Goal: Information Seeking & Learning: Learn about a topic

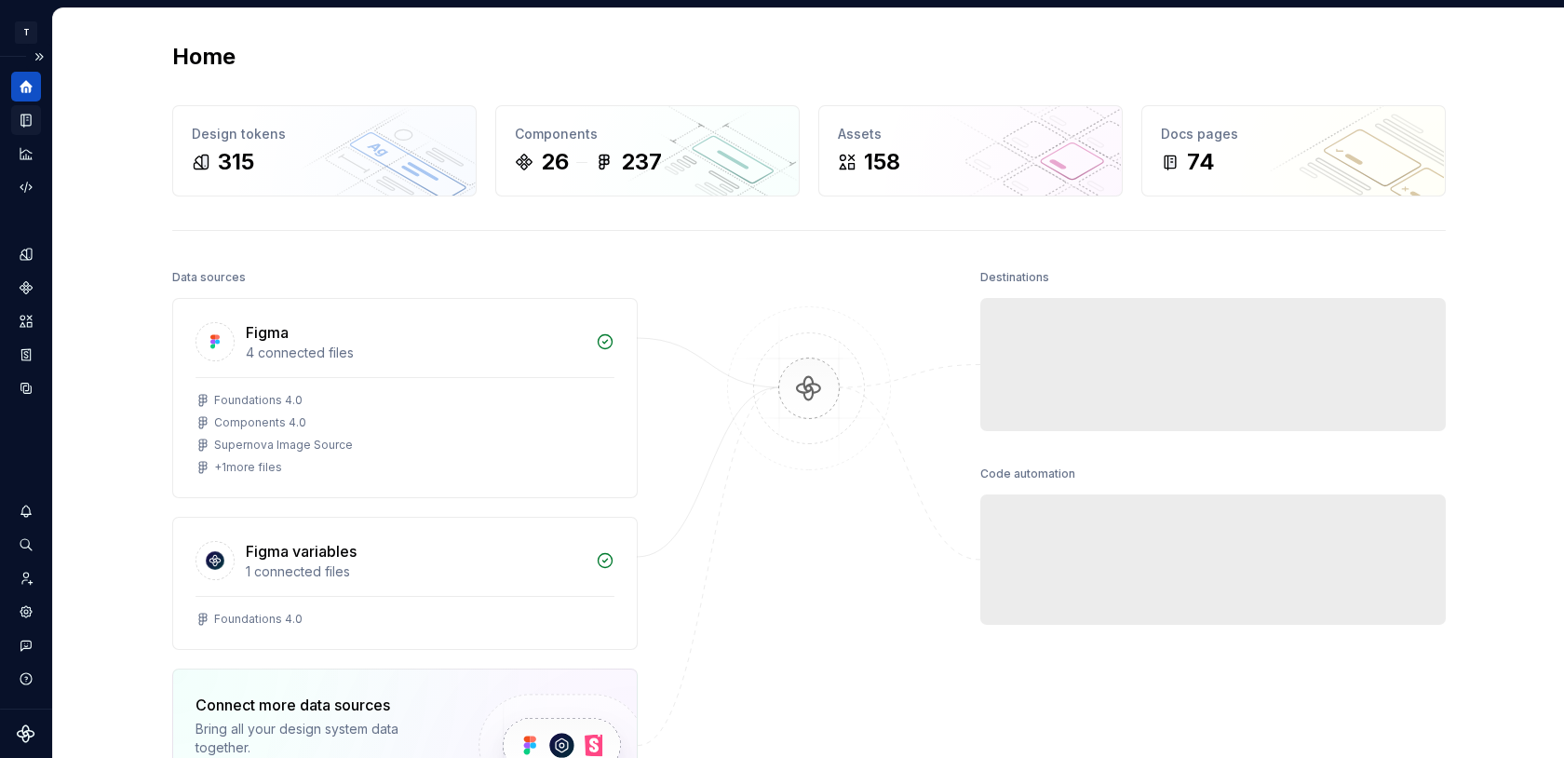
click at [22, 122] on icon "Documentation" at bounding box center [26, 120] width 17 height 17
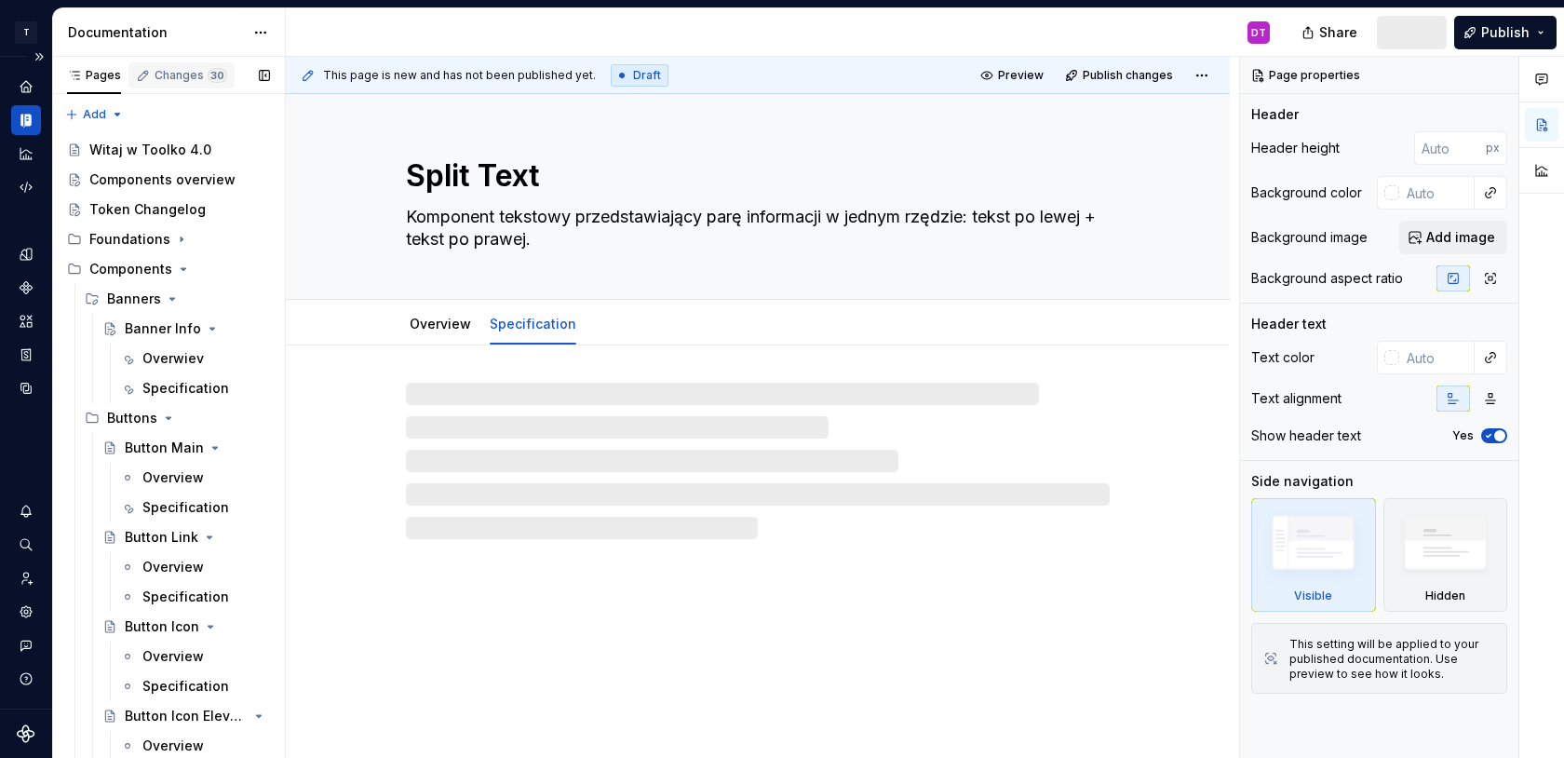
click at [155, 74] on div "Changes 30" at bounding box center [191, 75] width 73 height 15
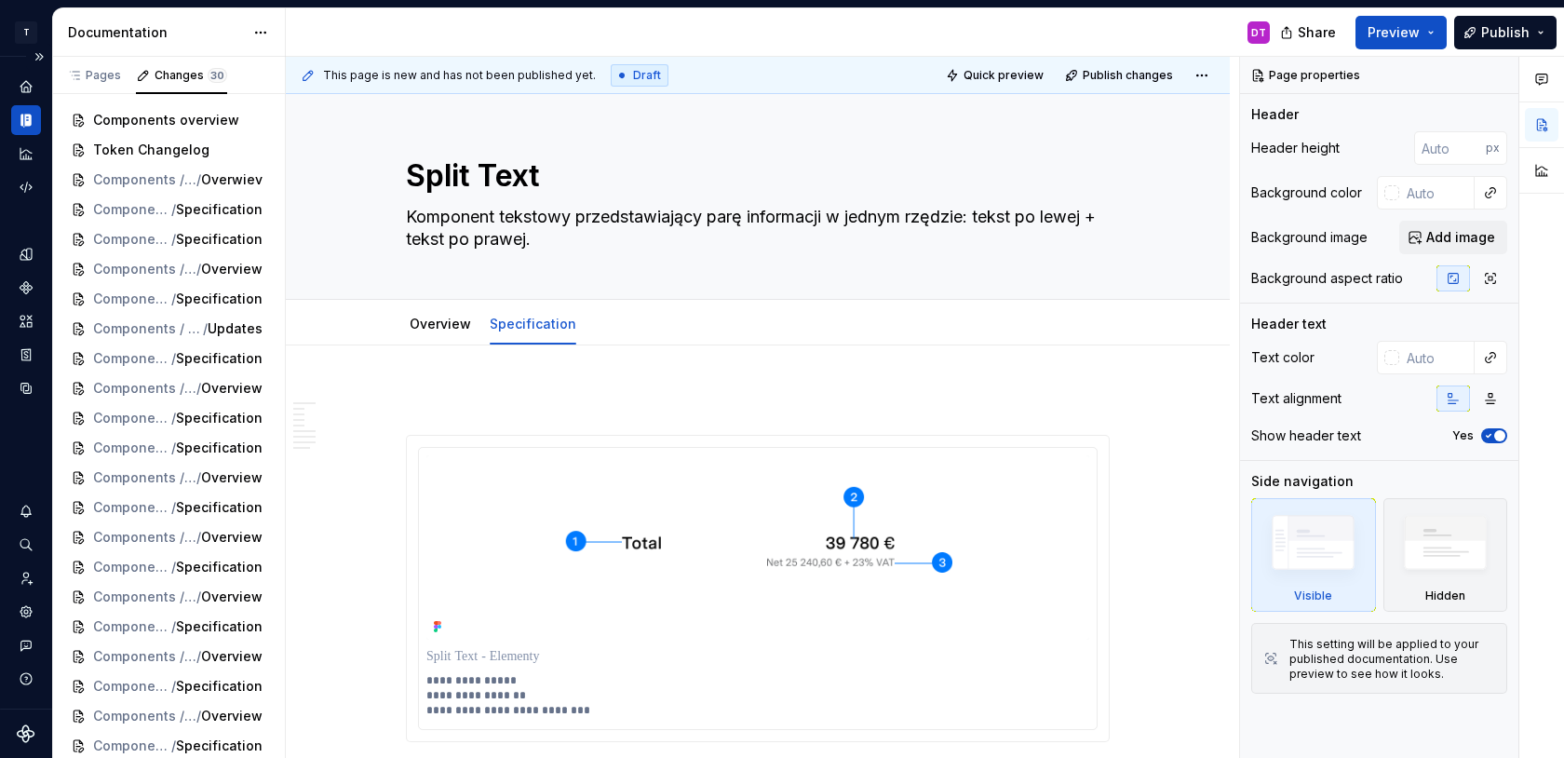
click at [20, 117] on icon "Documentation" at bounding box center [22, 120] width 4 height 13
click at [105, 75] on div "Pages" at bounding box center [94, 75] width 54 height 15
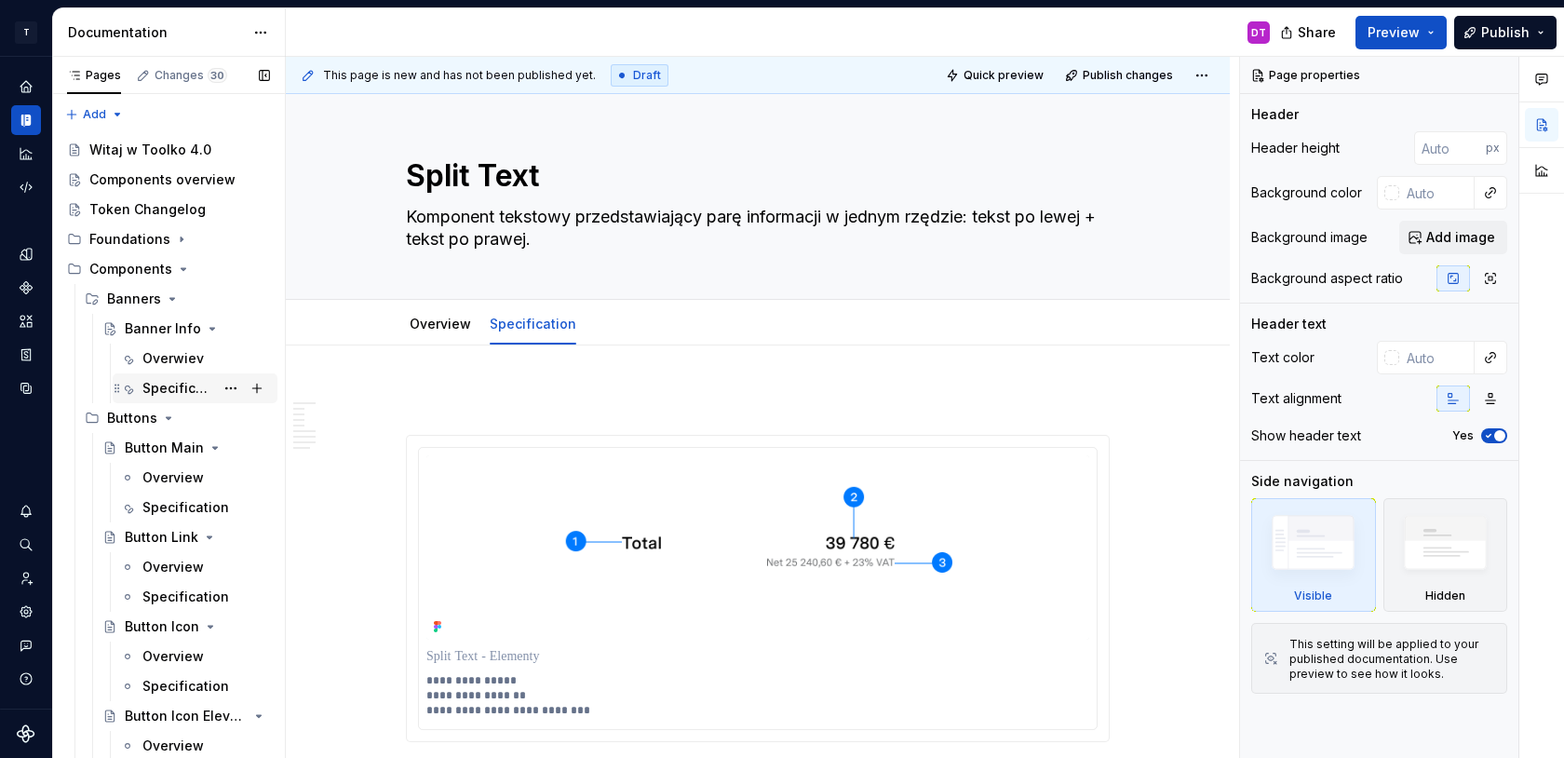
click at [164, 382] on div "Specification" at bounding box center [178, 388] width 72 height 19
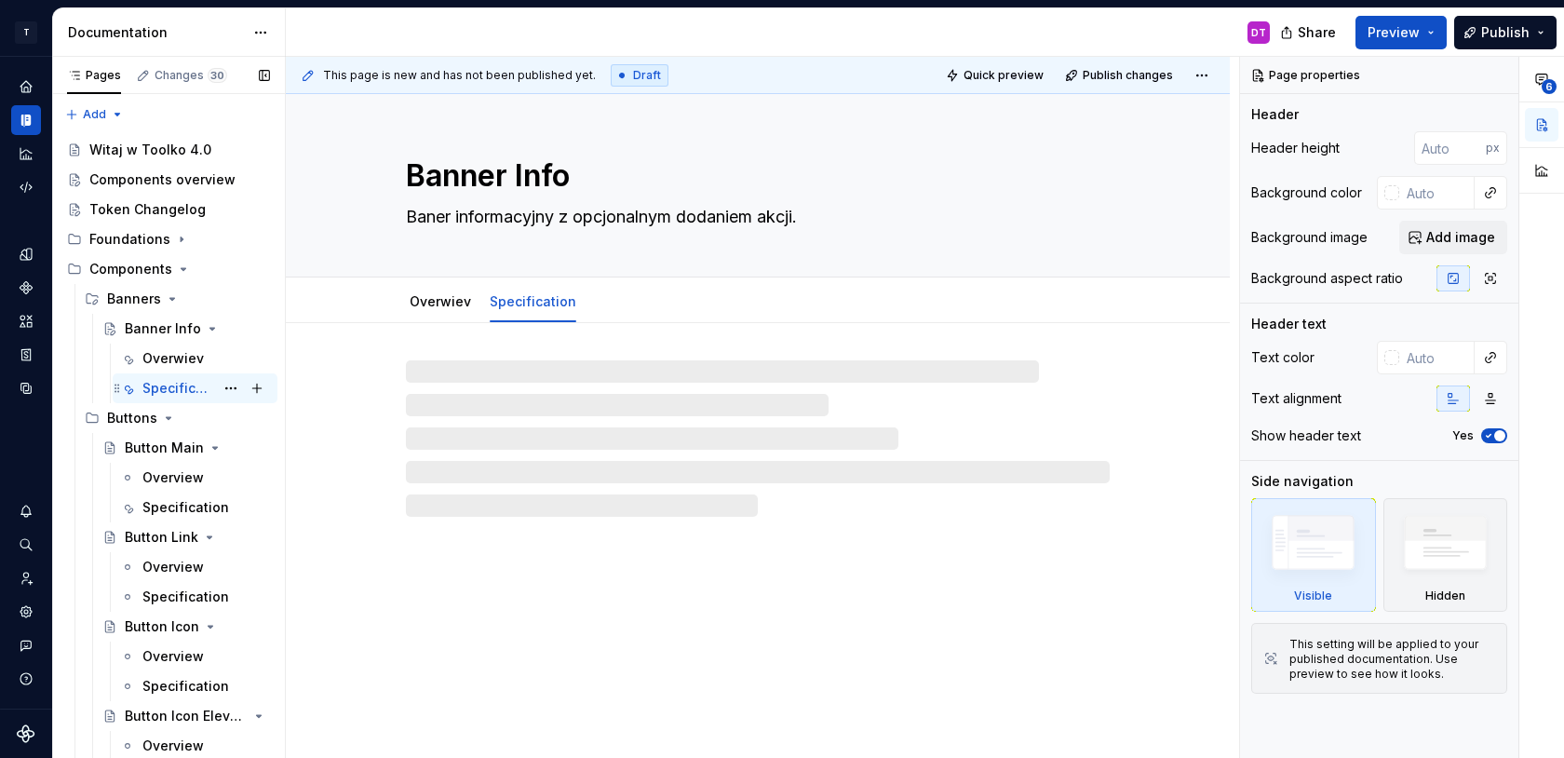
type textarea "*"
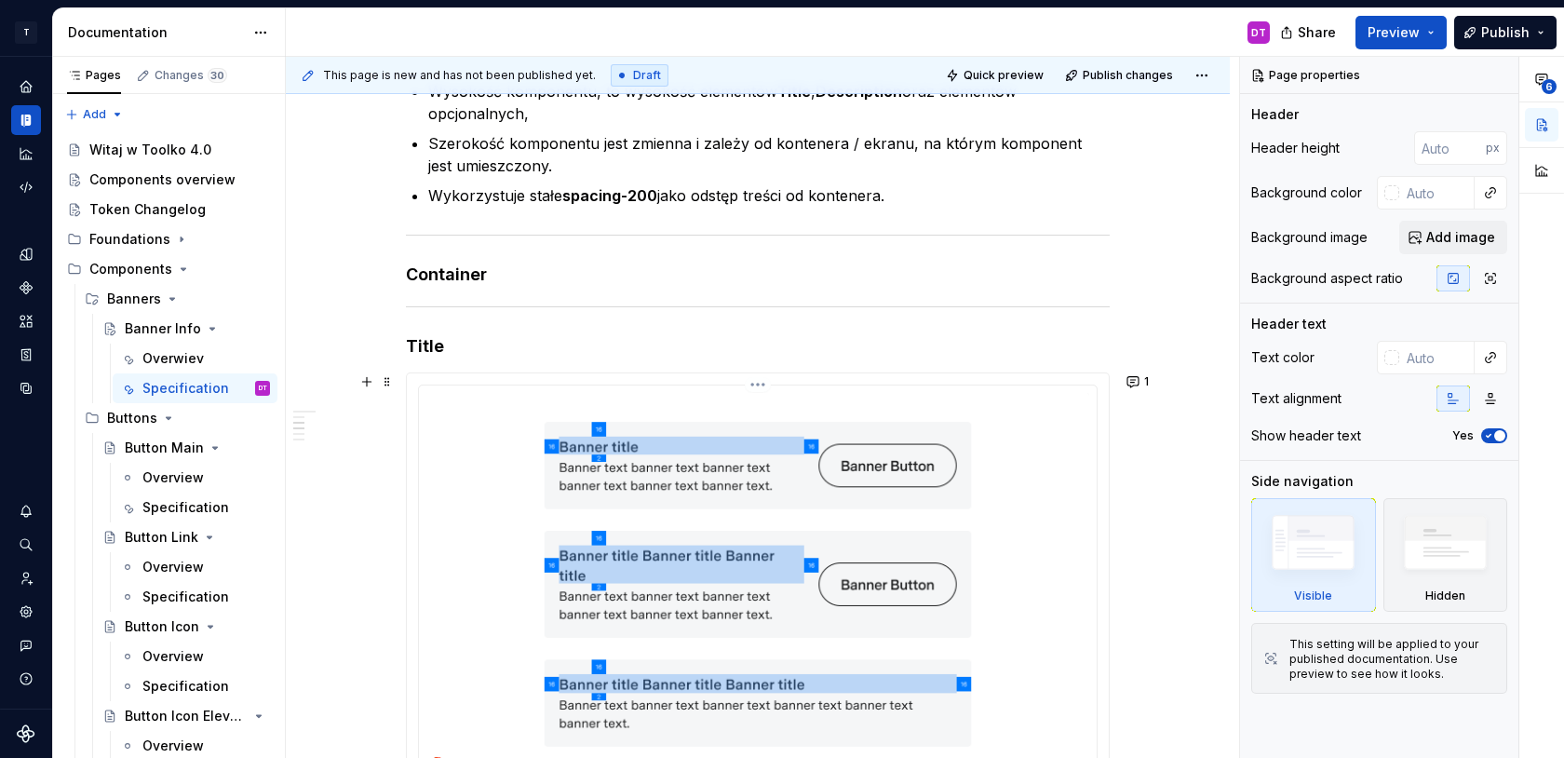
scroll to position [1551, 0]
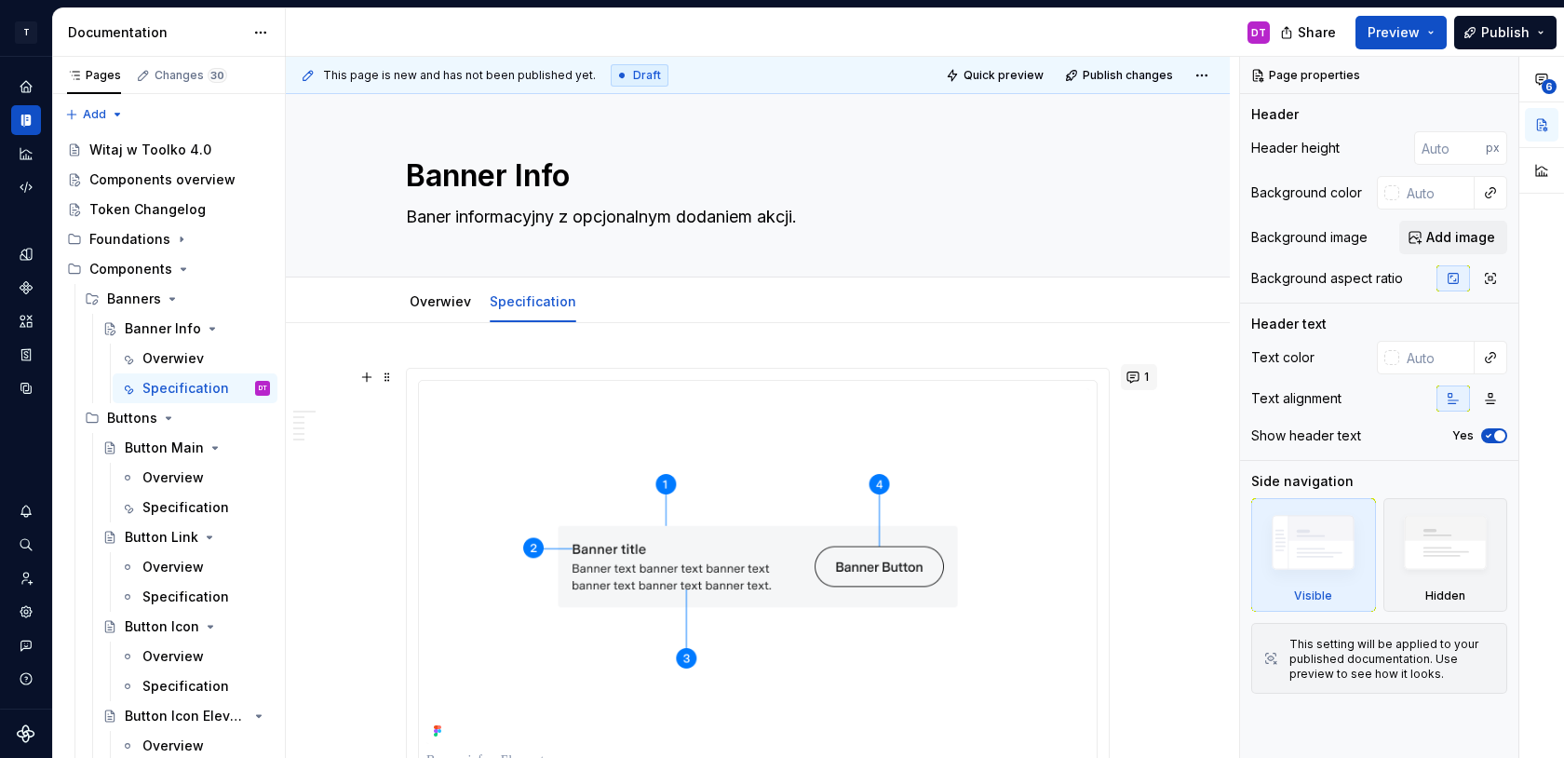
click at [1138, 375] on button "1" at bounding box center [1139, 377] width 36 height 26
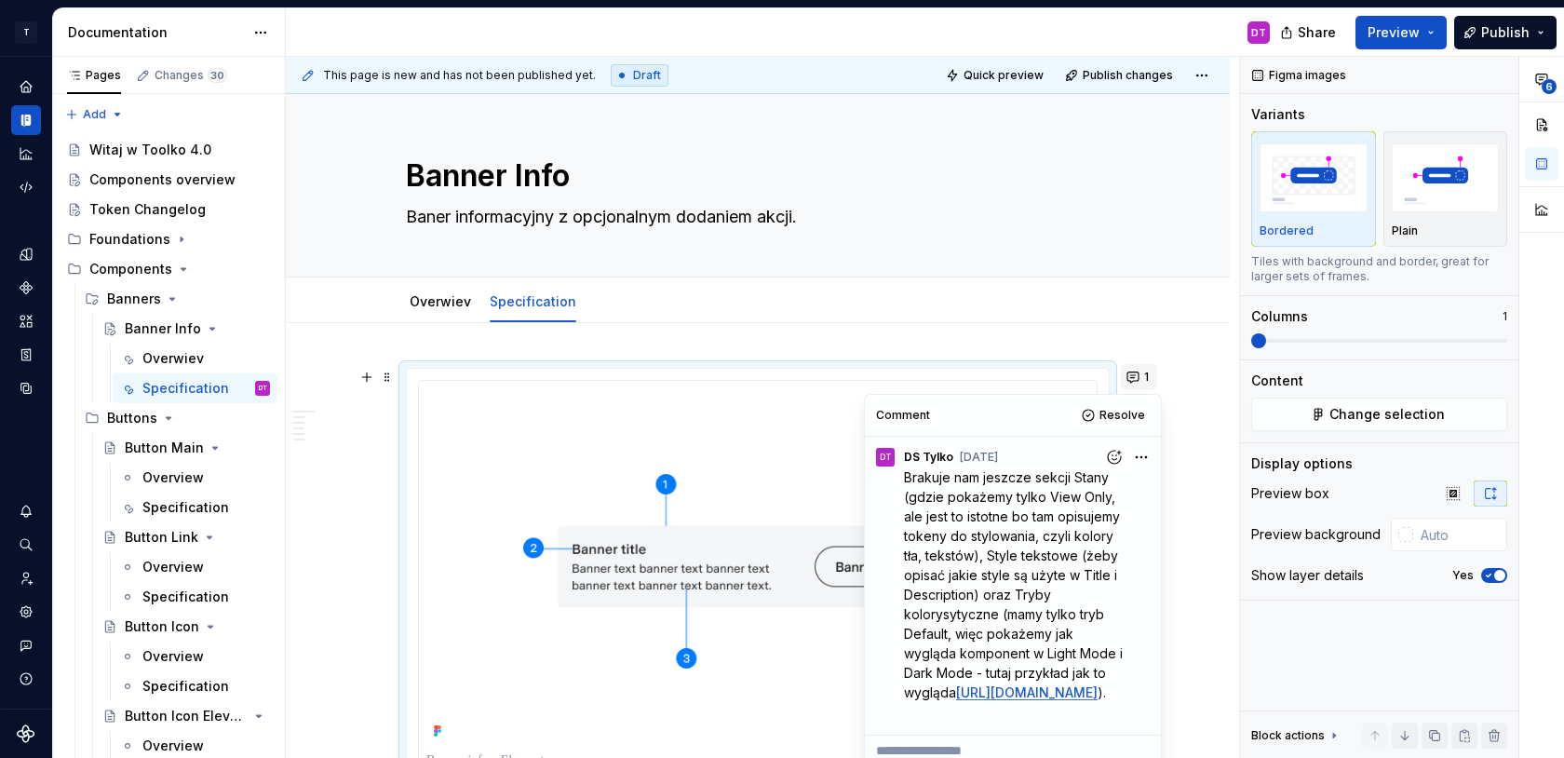
scroll to position [122, 0]
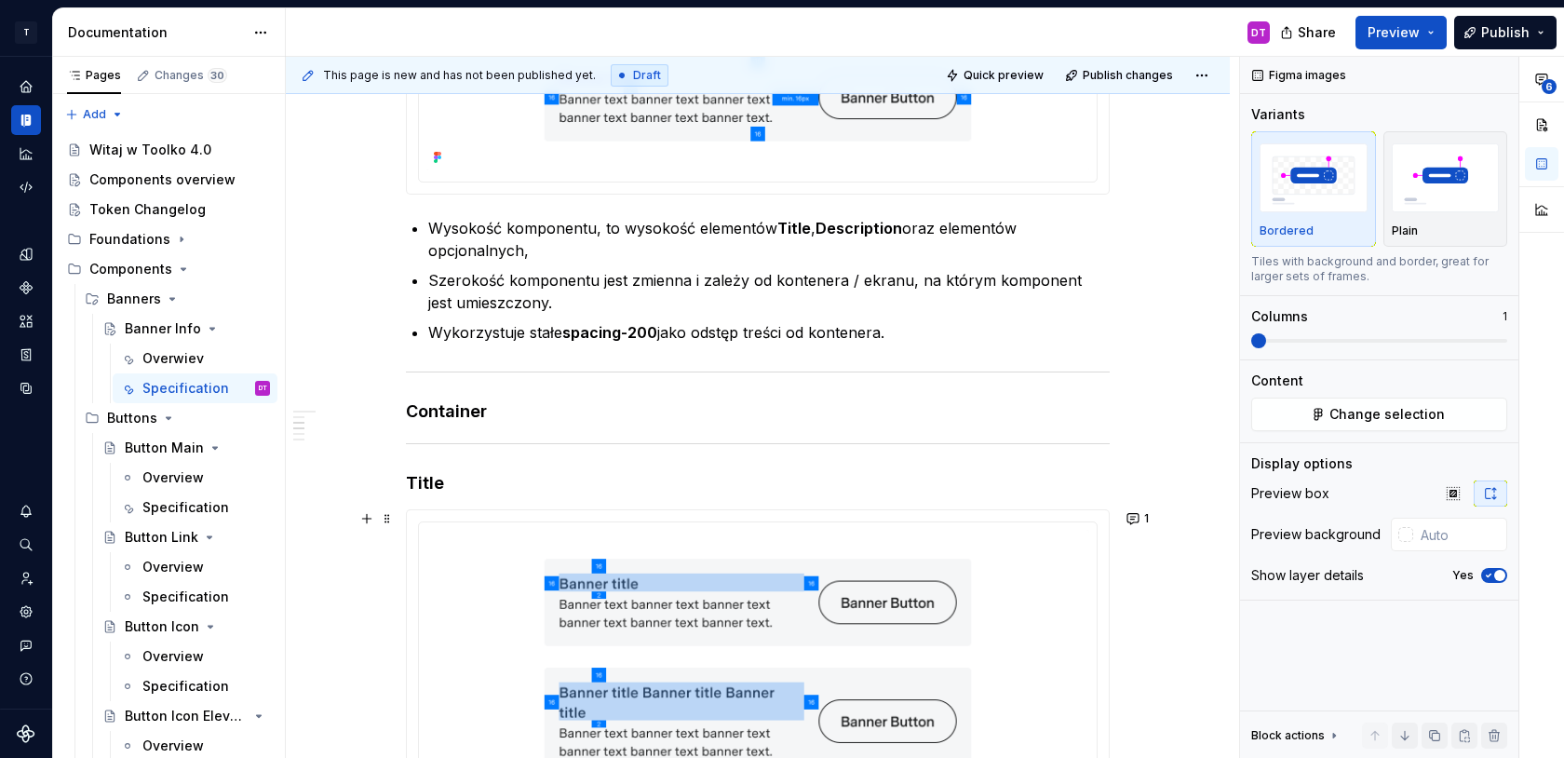
scroll to position [975, 0]
click at [165, 352] on div "Overwiev" at bounding box center [172, 358] width 61 height 19
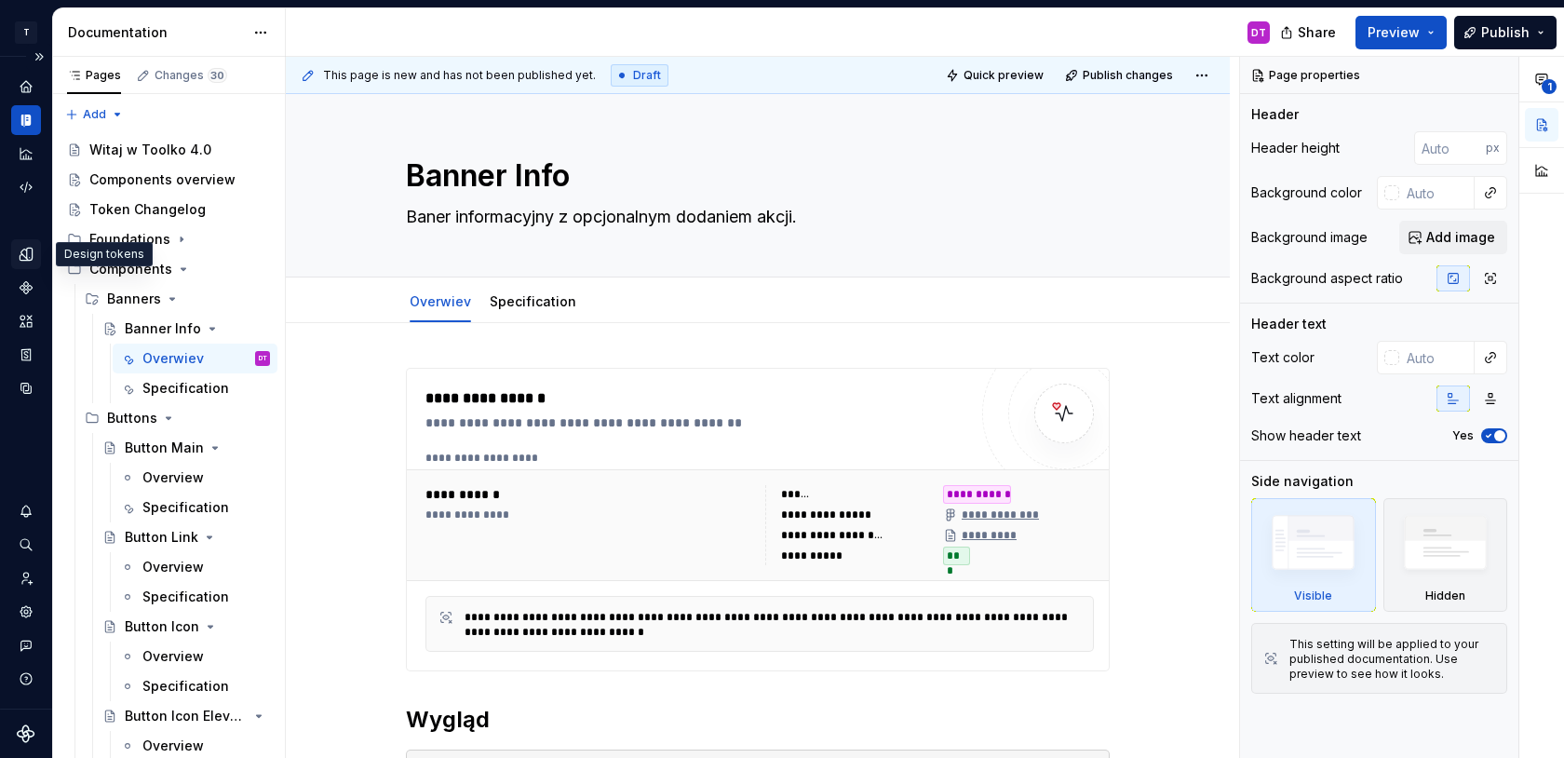
click at [29, 257] on icon "Design tokens" at bounding box center [26, 254] width 12 height 12
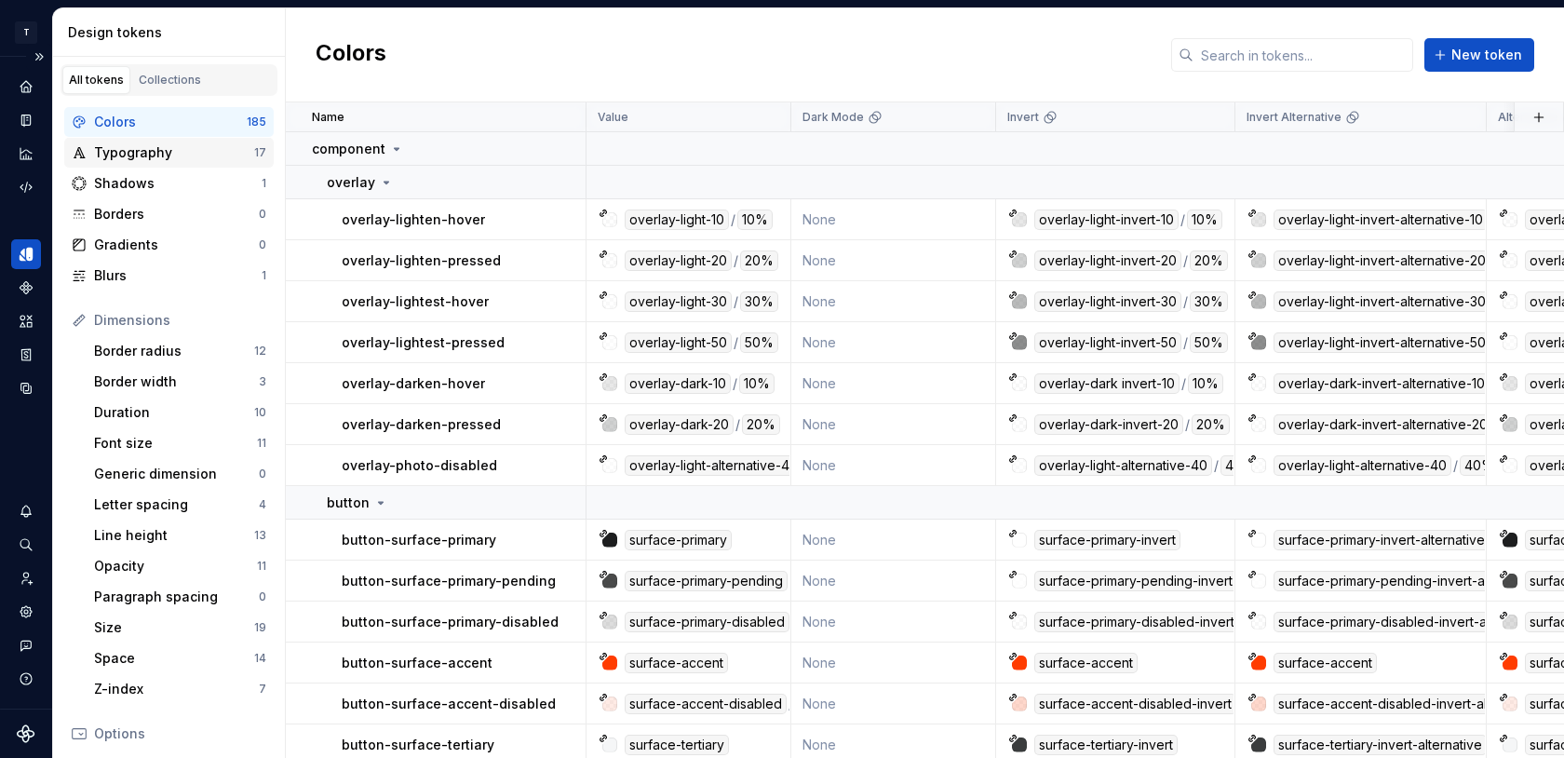
click at [129, 153] on div "Typography" at bounding box center [174, 152] width 160 height 19
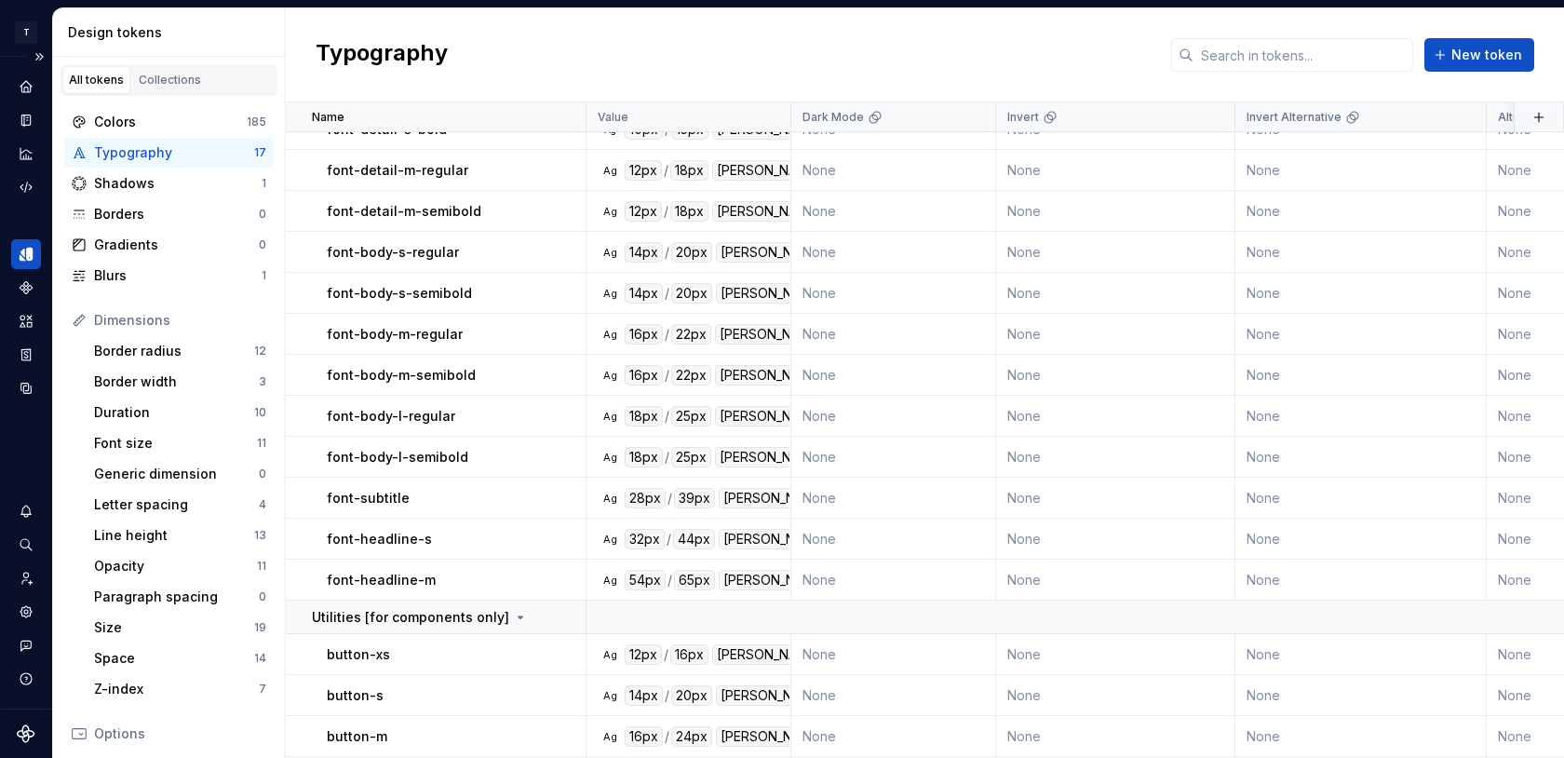
scroll to position [138, 0]
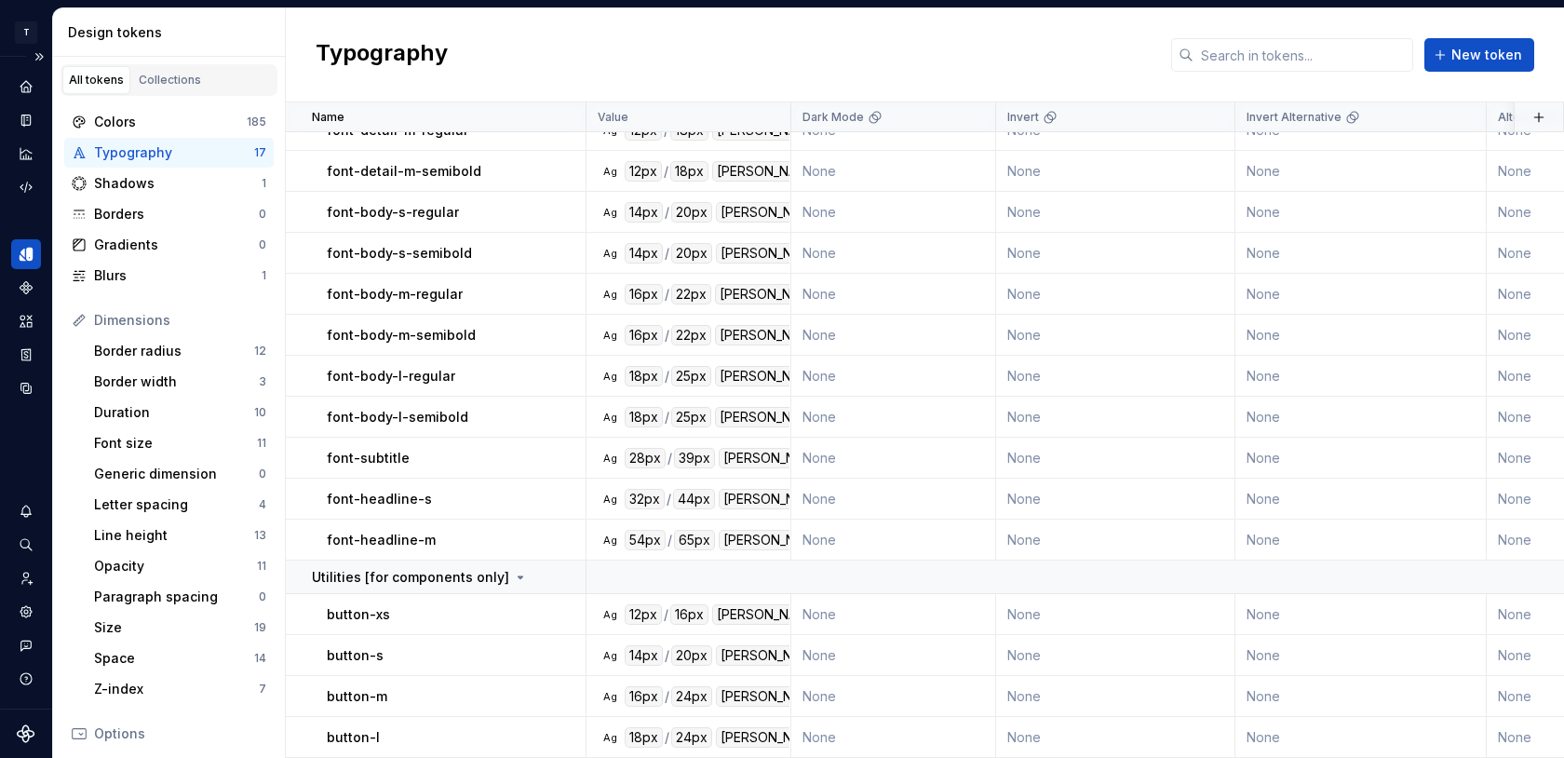
click at [641, 615] on div "12px" at bounding box center [643, 614] width 37 height 20
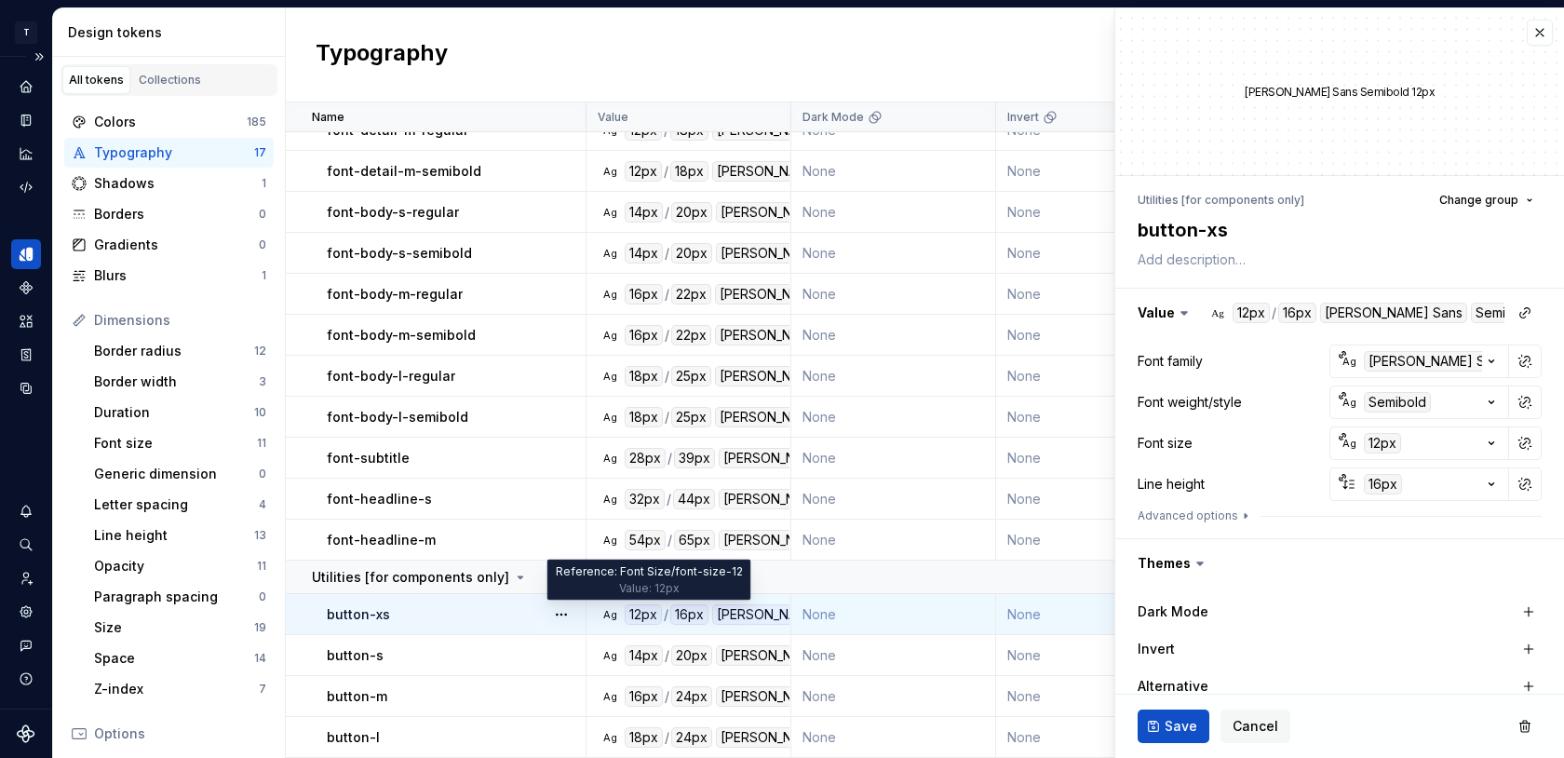
type textarea "*"
click at [1489, 446] on icon "button" at bounding box center [1491, 443] width 19 height 19
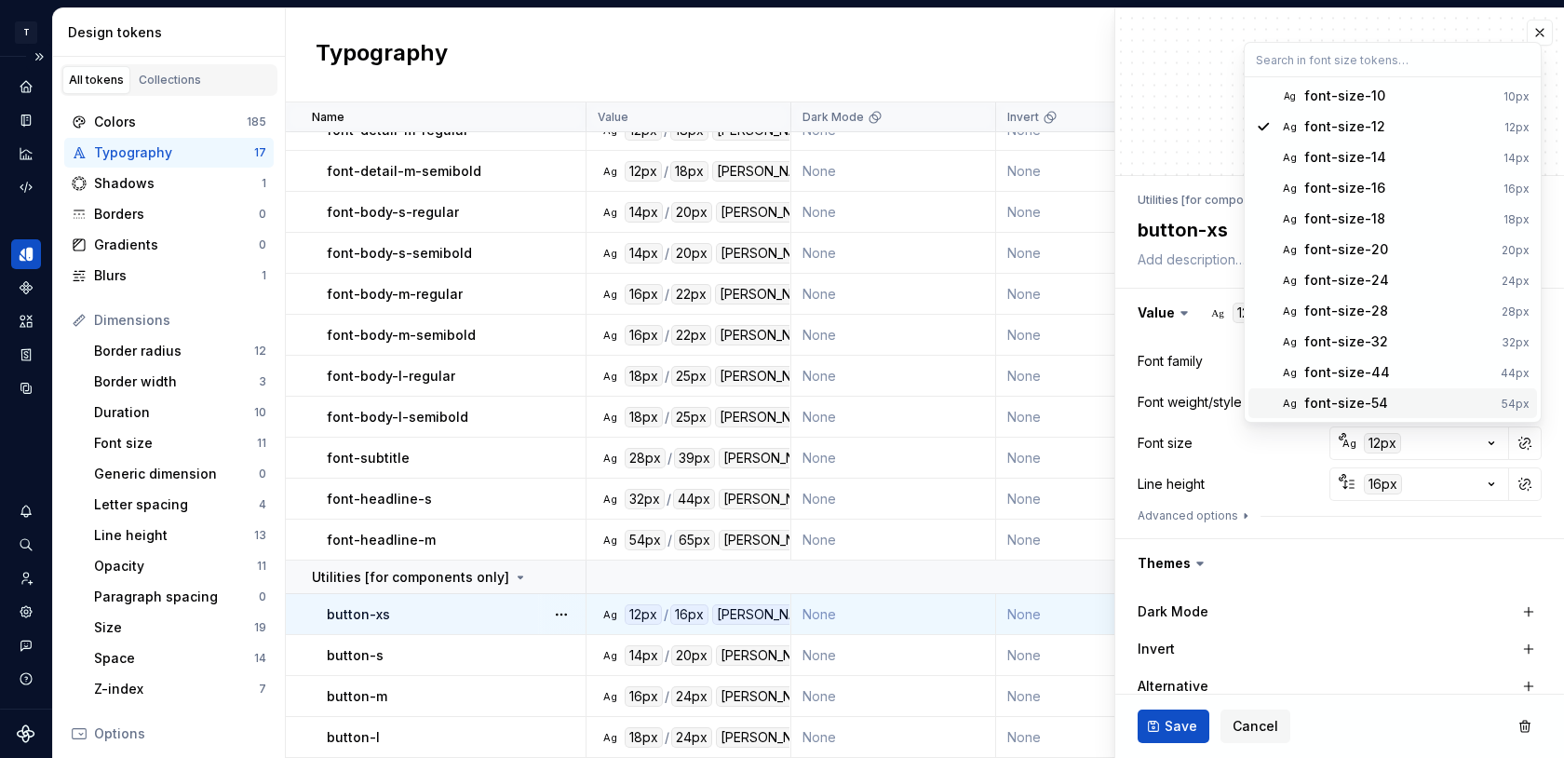
click at [1259, 487] on html "T Toolko 4.0 DT Design system data Design tokens All tokens Collections Colors …" at bounding box center [782, 379] width 1564 height 758
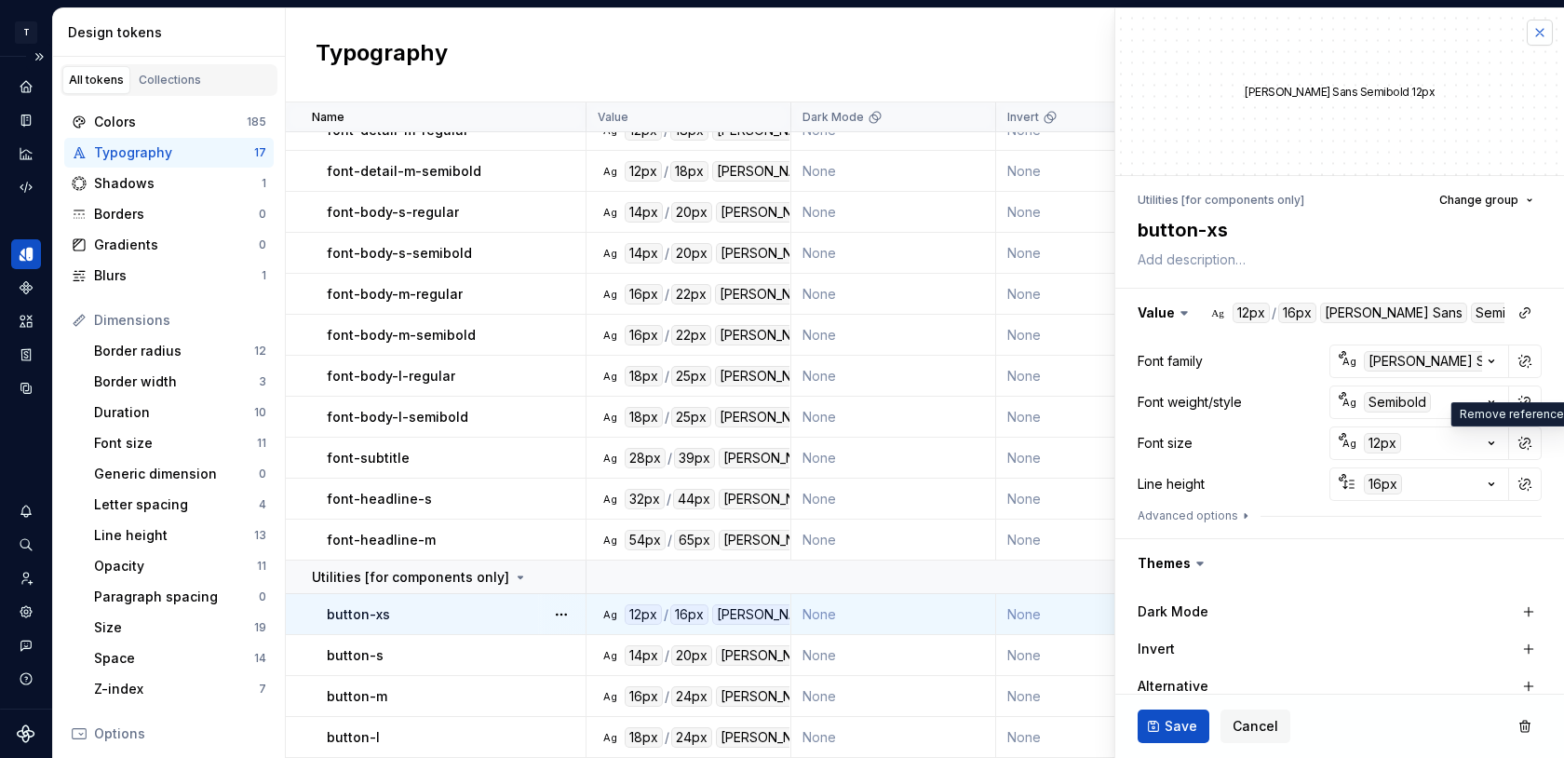
click at [1539, 30] on button "button" at bounding box center [1539, 33] width 26 height 26
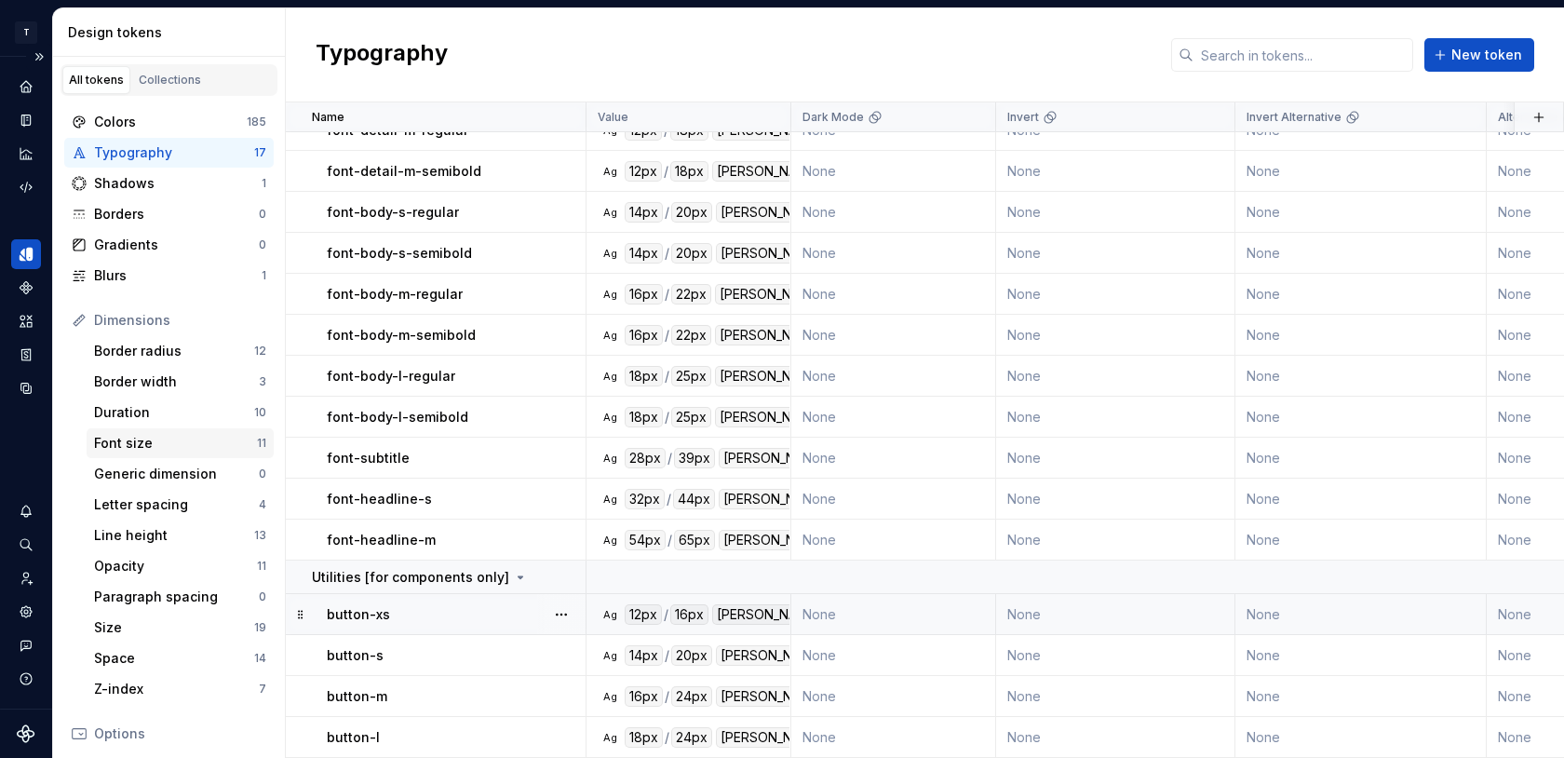
click at [145, 438] on div "Font size" at bounding box center [175, 443] width 163 height 19
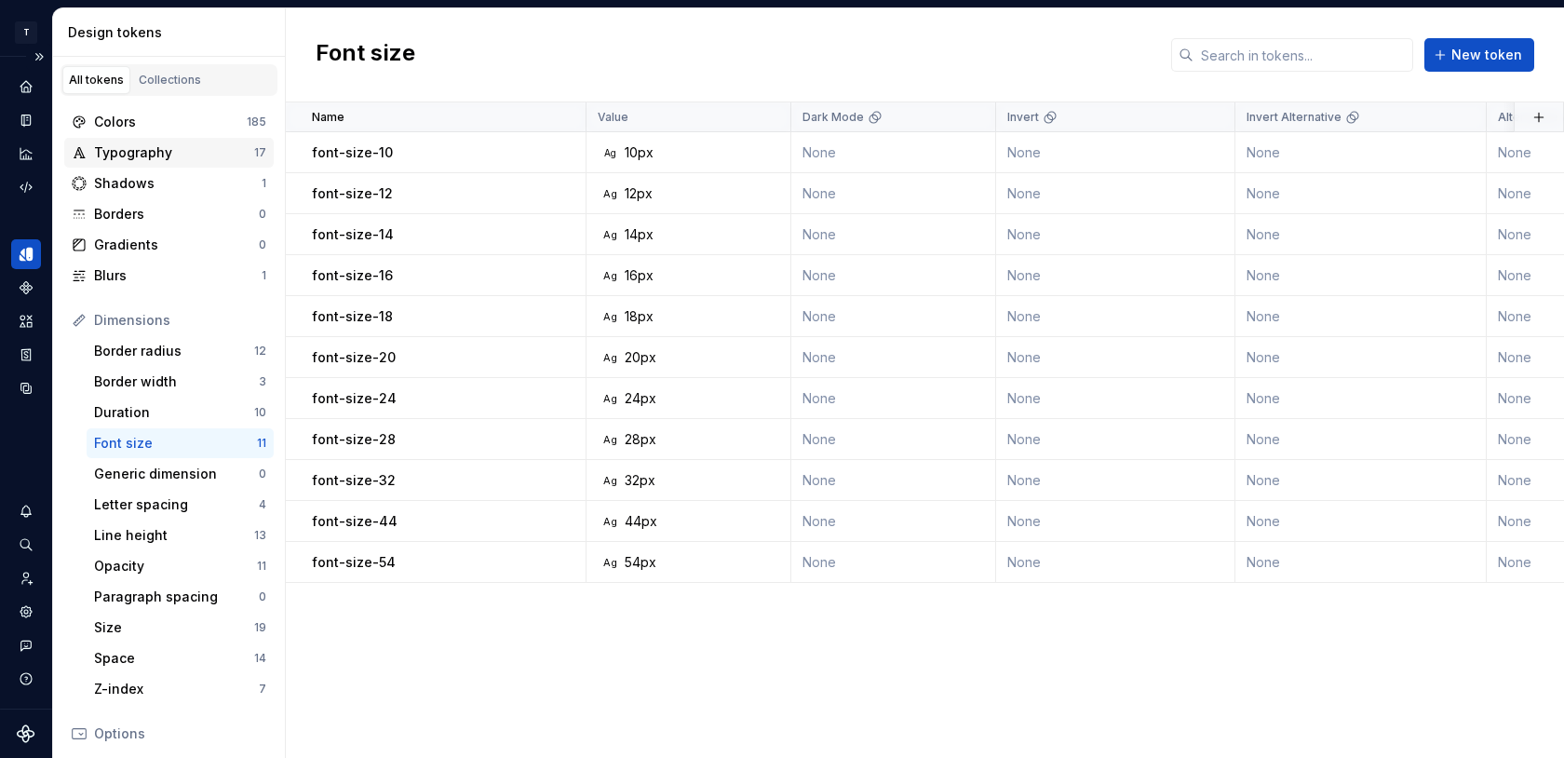
click at [169, 153] on div "Typography" at bounding box center [174, 152] width 160 height 19
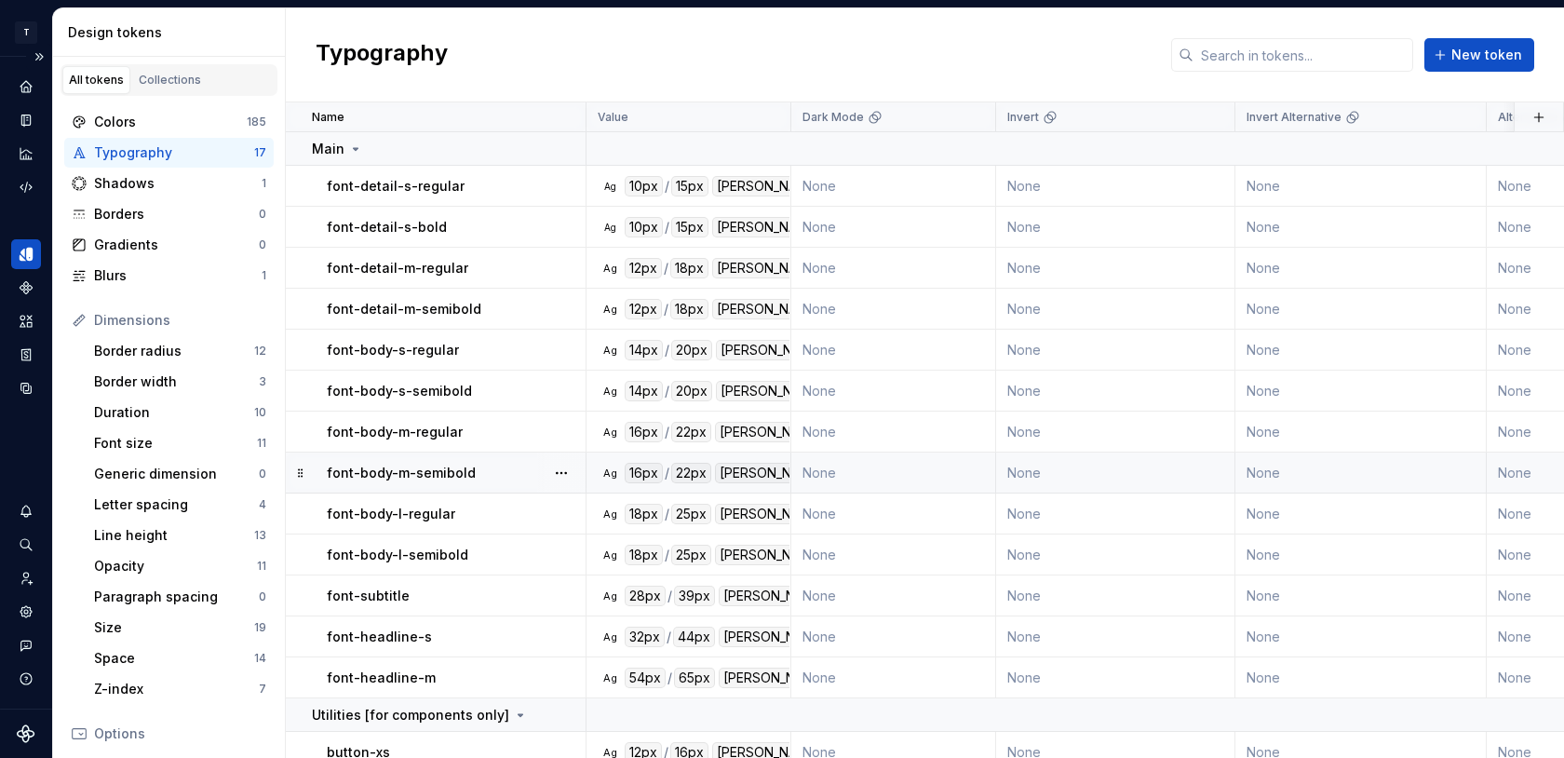
scroll to position [138, 0]
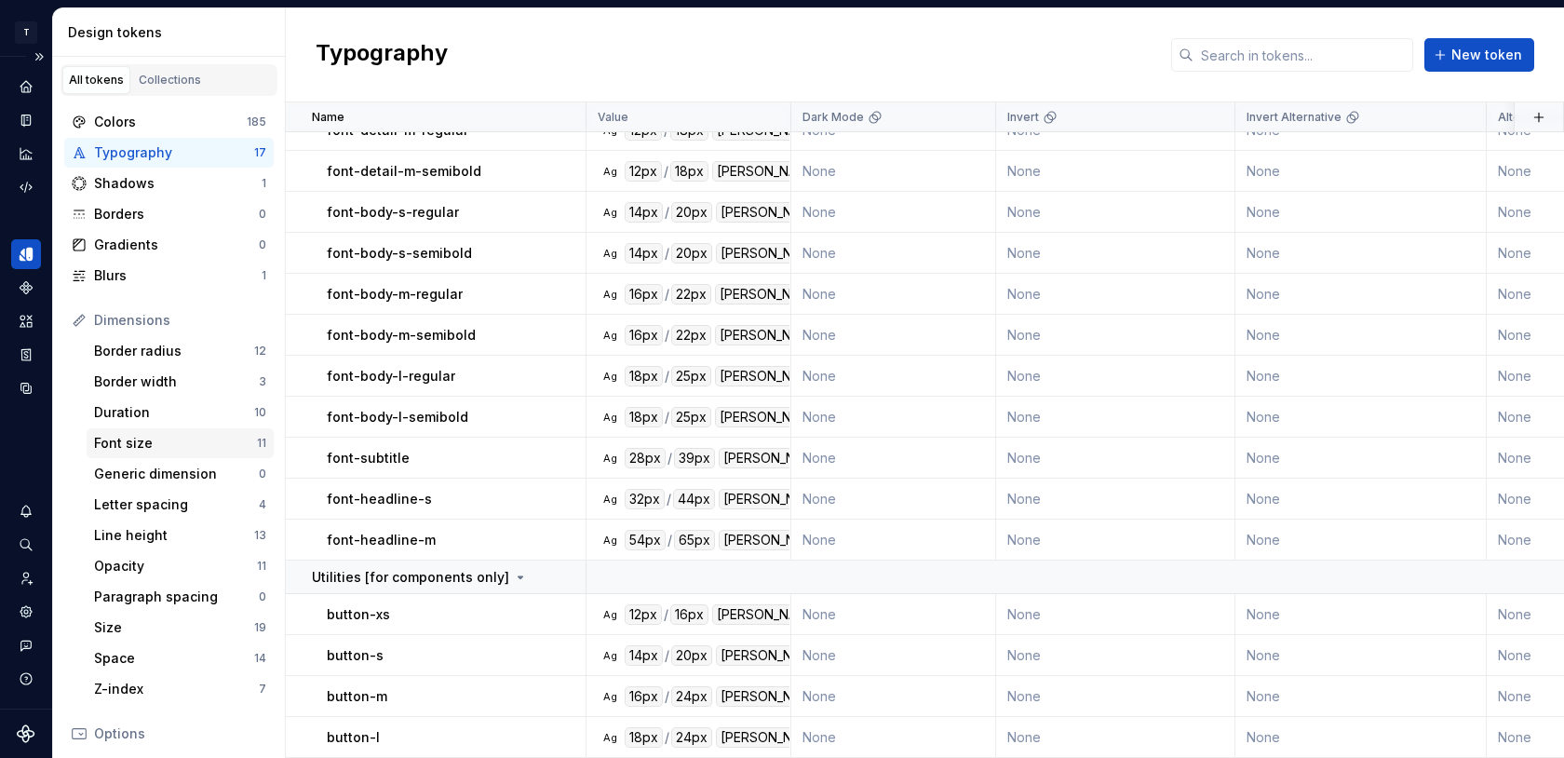
click at [116, 450] on div "Font size" at bounding box center [175, 443] width 163 height 19
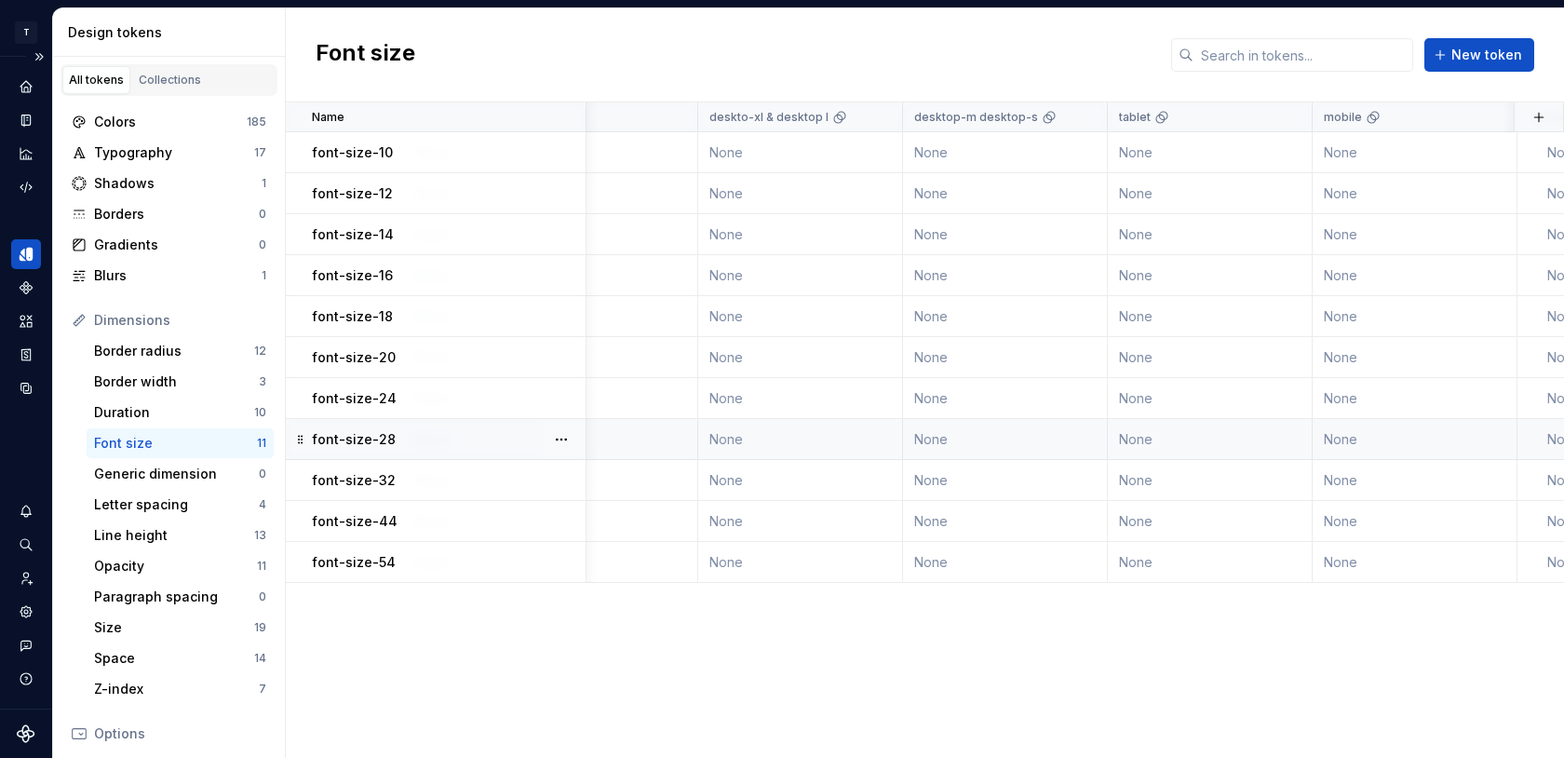
scroll to position [0, 980]
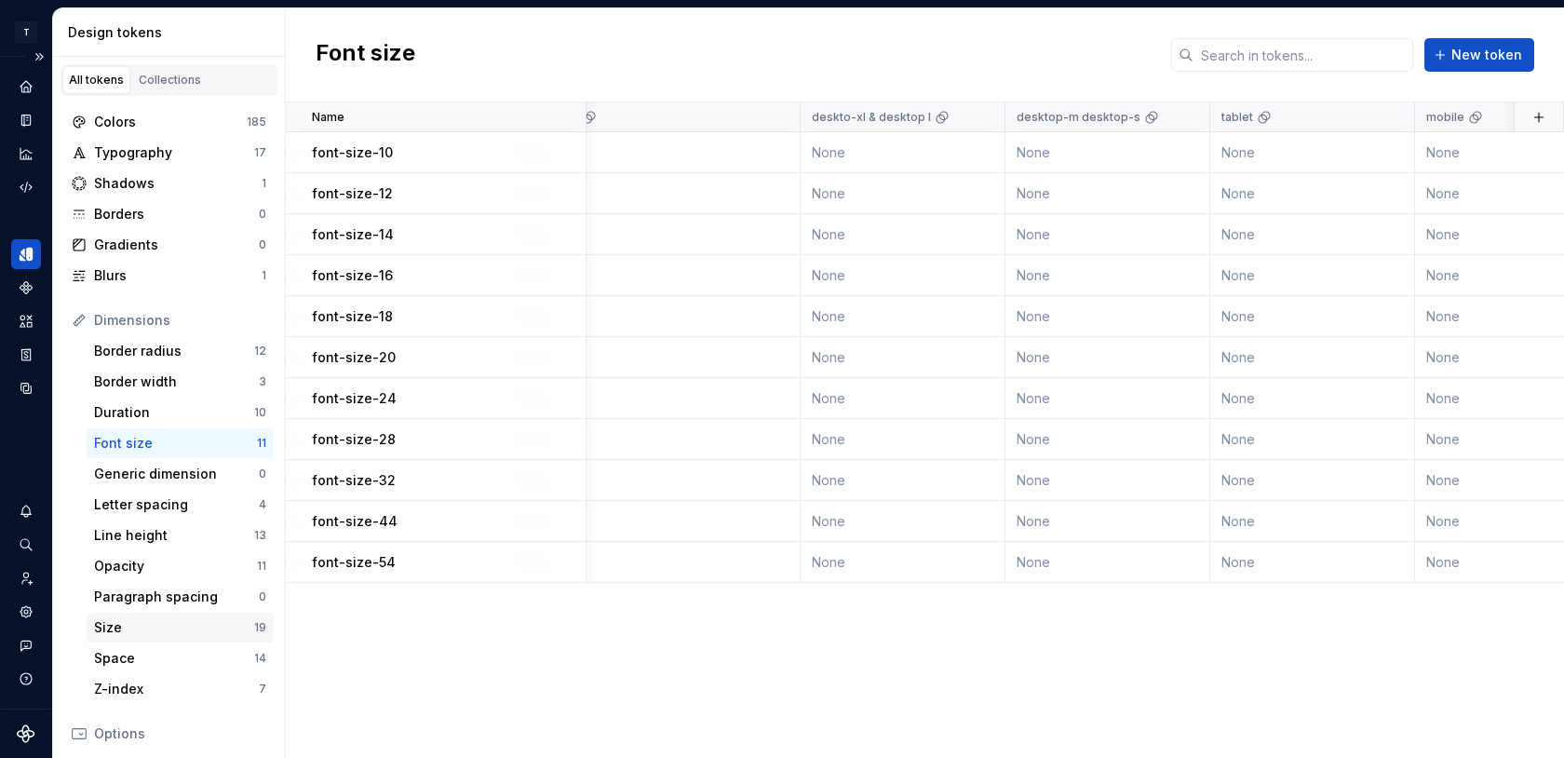
click at [145, 629] on div "Size" at bounding box center [174, 627] width 160 height 19
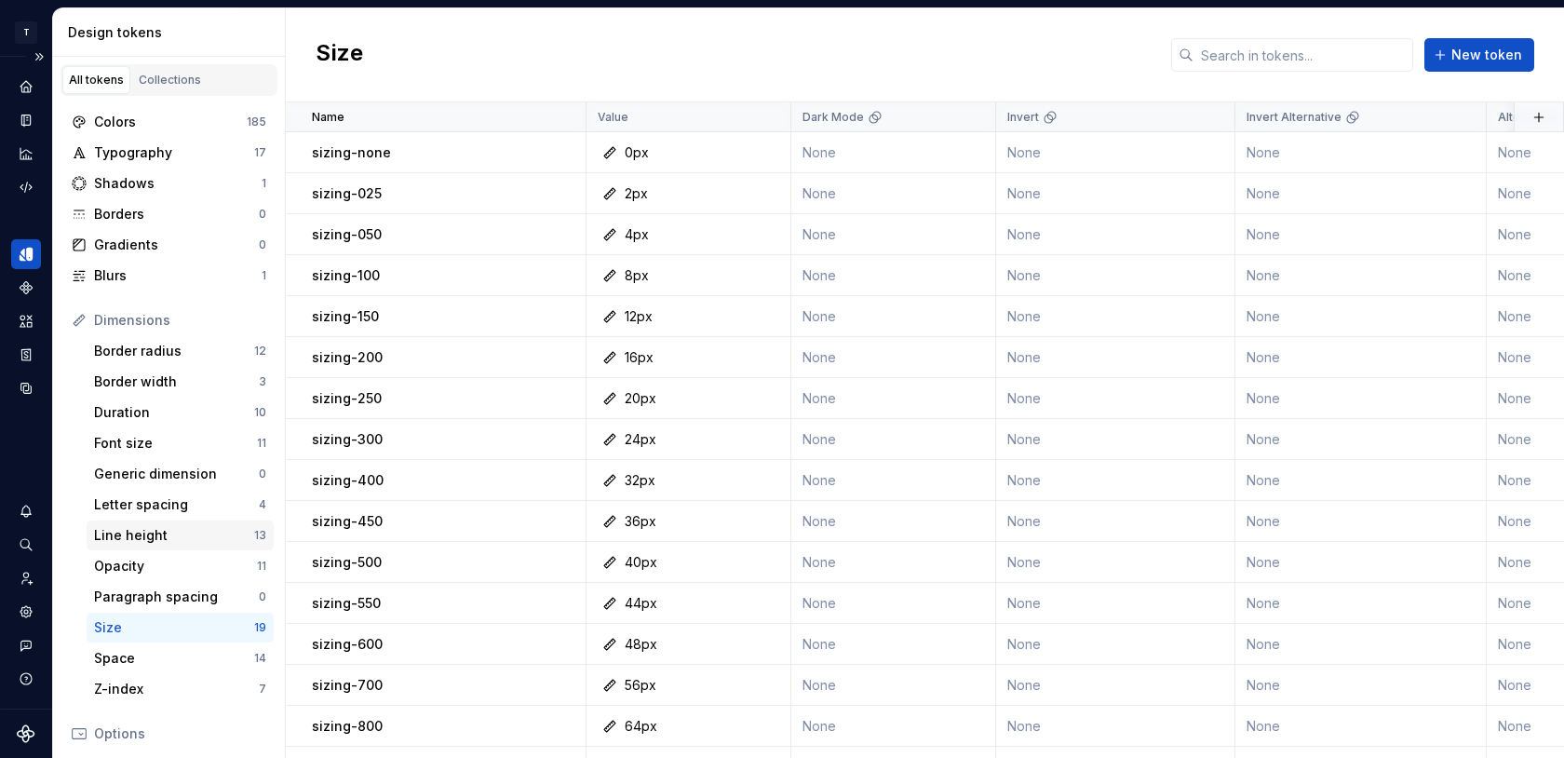
click at [123, 529] on div "Line height" at bounding box center [174, 535] width 160 height 19
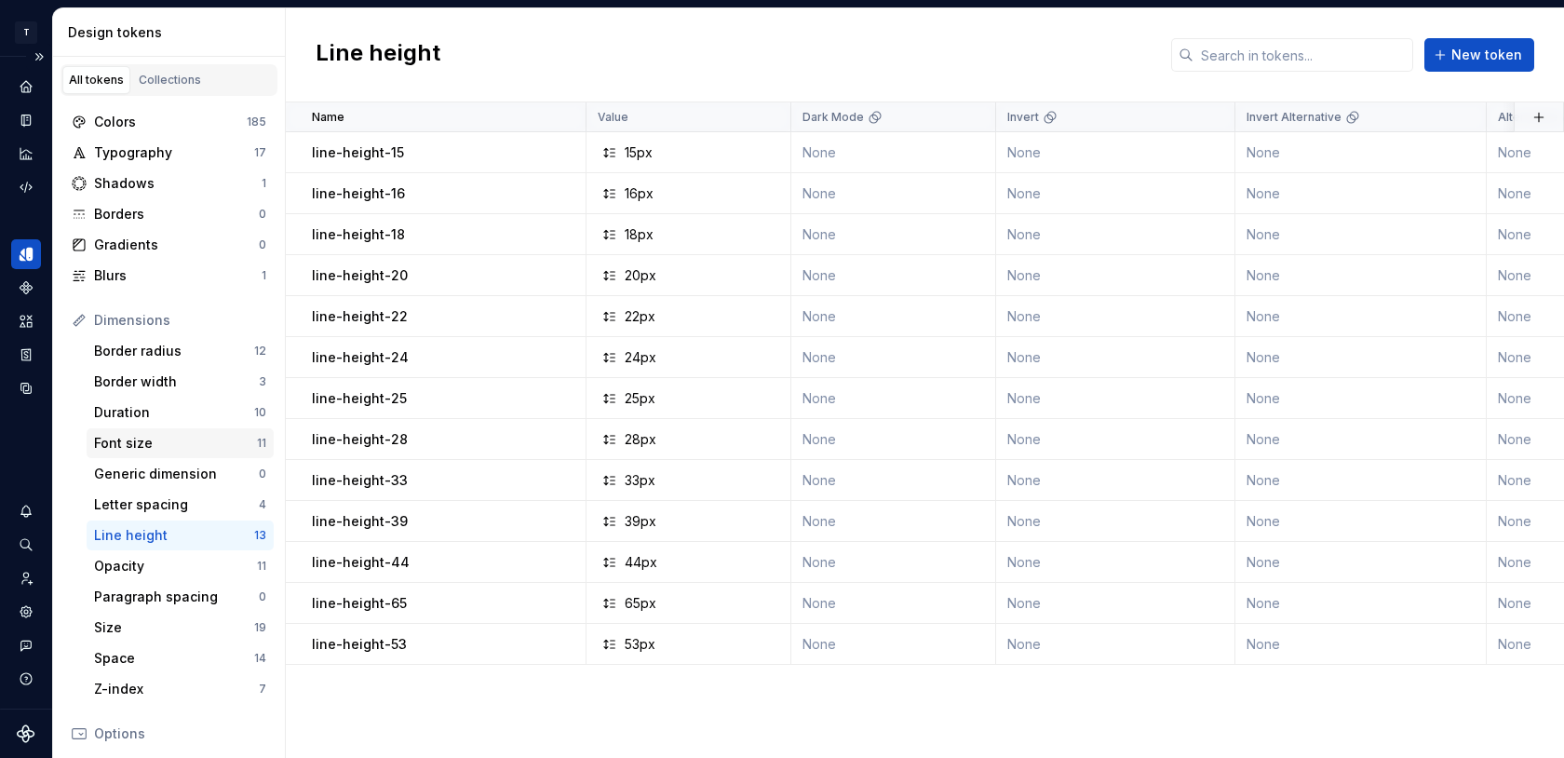
click at [138, 445] on div "Font size" at bounding box center [175, 443] width 163 height 19
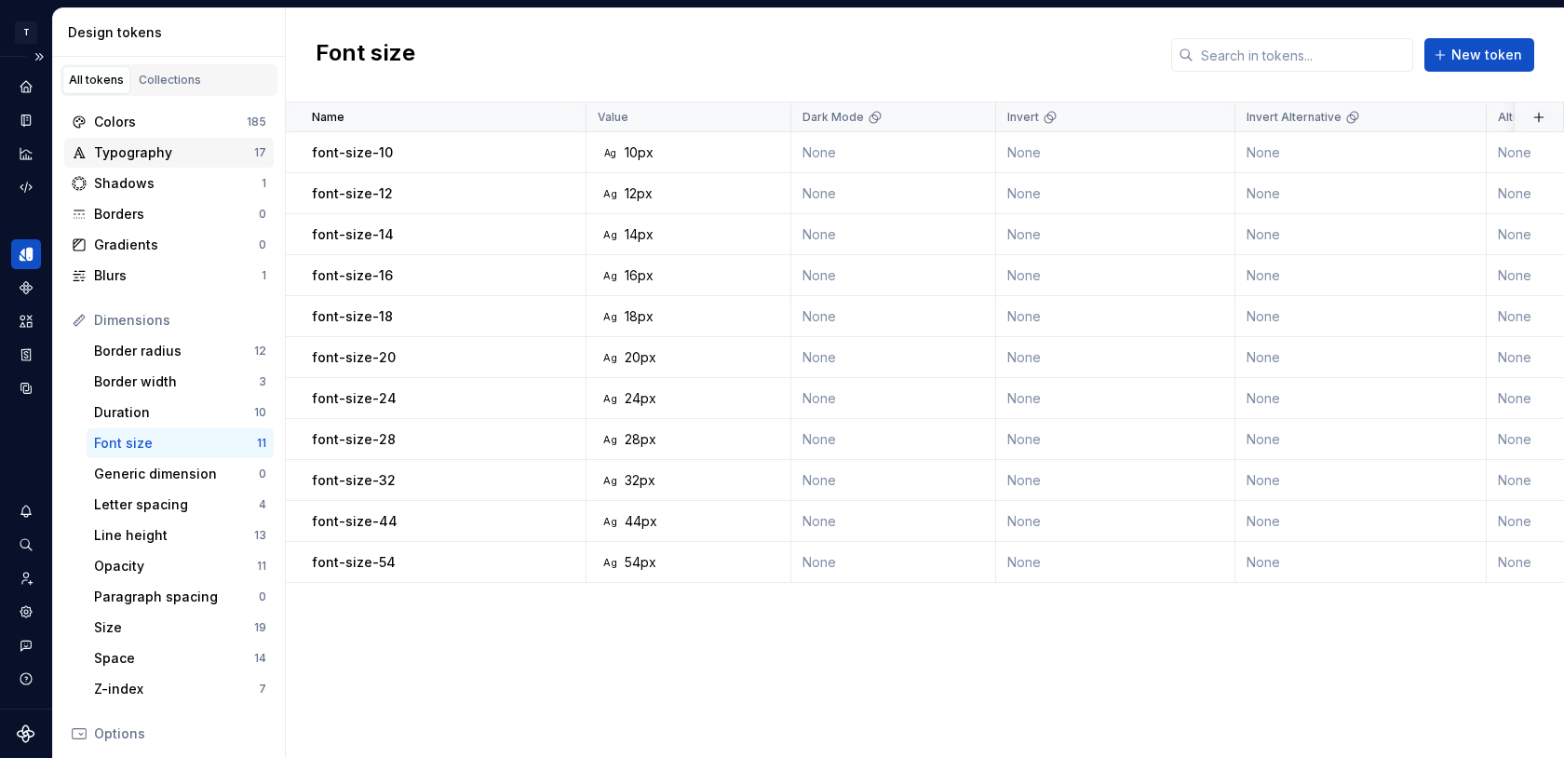
click at [170, 161] on div "Typography" at bounding box center [174, 152] width 160 height 19
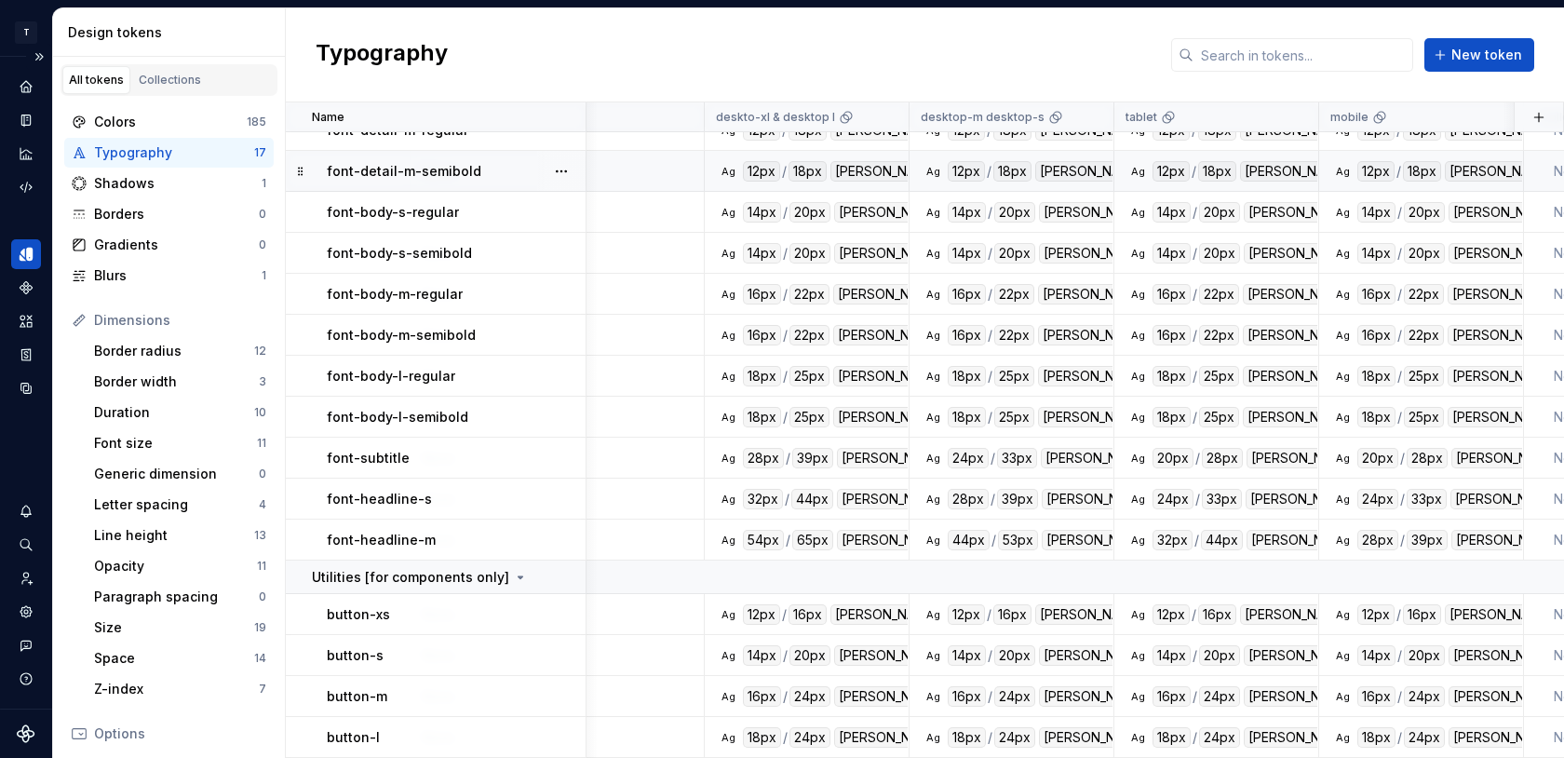
scroll to position [138, 1073]
